Goal: Task Accomplishment & Management: Manage account settings

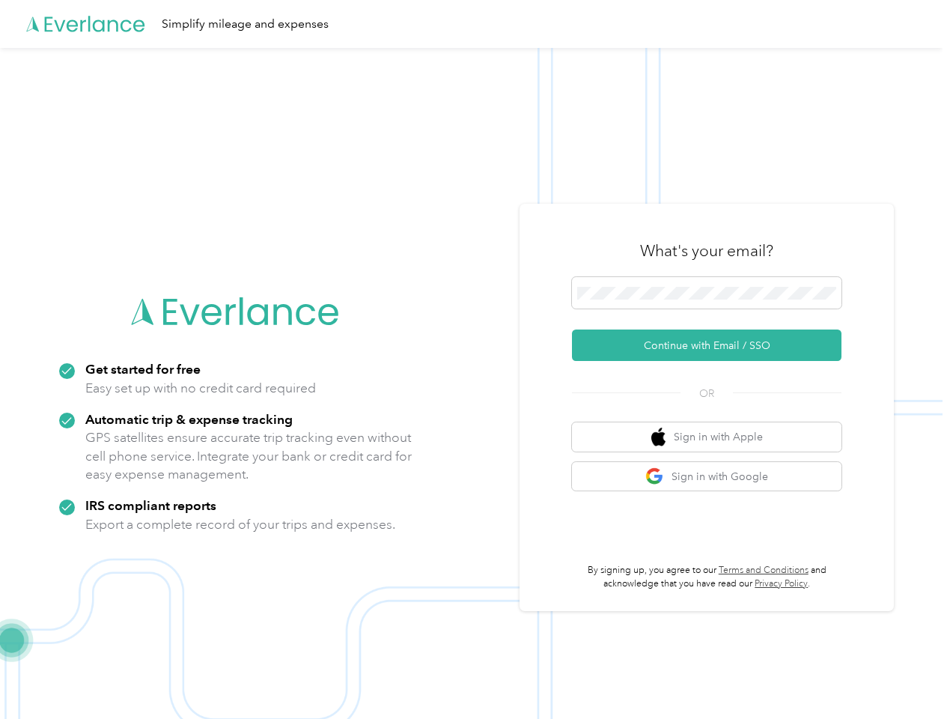
click at [475, 359] on img at bounding box center [471, 407] width 943 height 719
click at [475, 24] on div "Simplify mileage and expenses" at bounding box center [471, 24] width 943 height 48
click at [713, 345] on button "Continue with Email / SSO" at bounding box center [707, 344] width 270 height 31
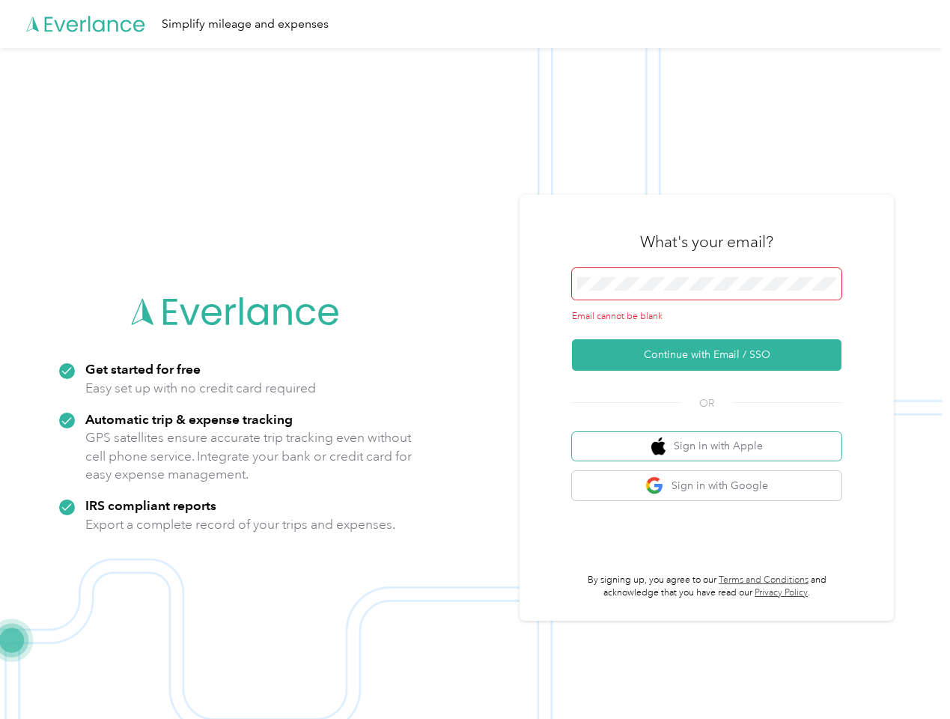
click at [713, 437] on button "Sign in with Apple" at bounding box center [707, 446] width 270 height 29
click at [713, 476] on button "Sign in with Google" at bounding box center [707, 485] width 270 height 29
